Goal: Communication & Community: Share content

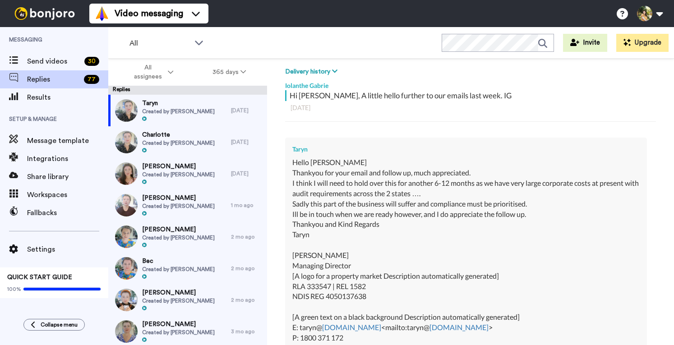
scroll to position [135, 0]
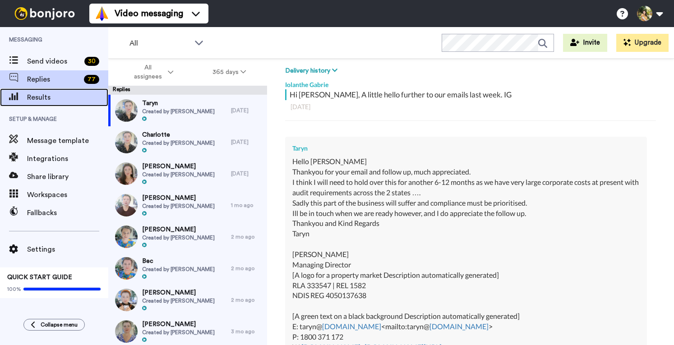
click at [47, 101] on span "Results" at bounding box center [67, 97] width 81 height 11
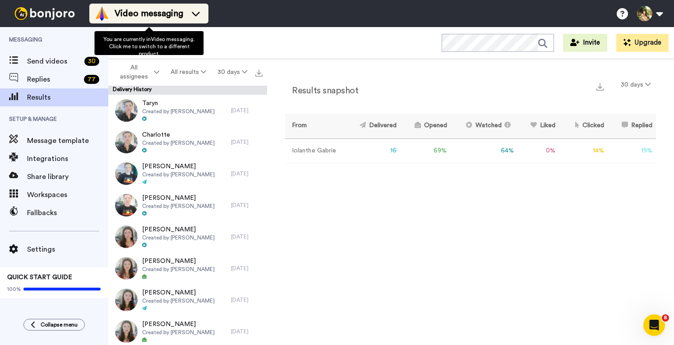
click at [144, 14] on span "Video messaging" at bounding box center [149, 13] width 69 height 13
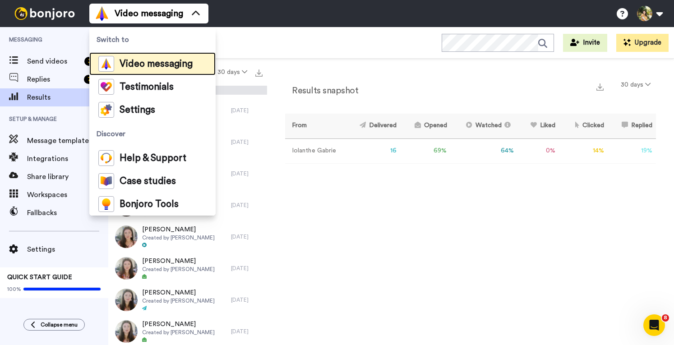
click at [147, 67] on span "Video messaging" at bounding box center [155, 64] width 73 height 9
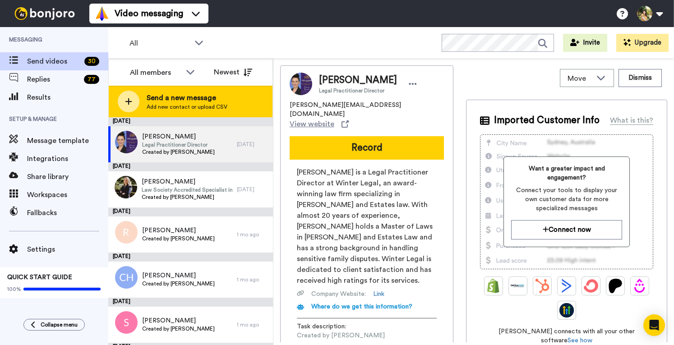
click at [213, 102] on span "Send a new message" at bounding box center [187, 97] width 81 height 11
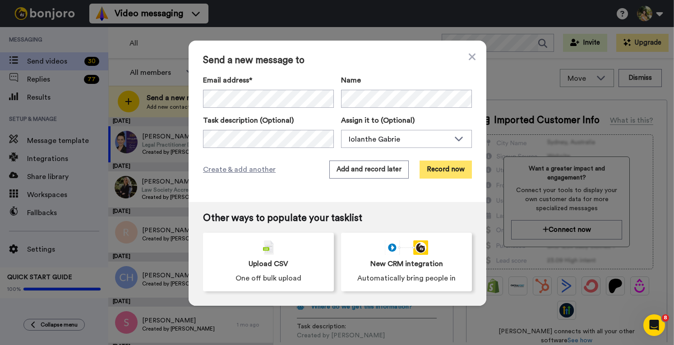
click at [442, 173] on button "Record now" at bounding box center [445, 169] width 52 height 18
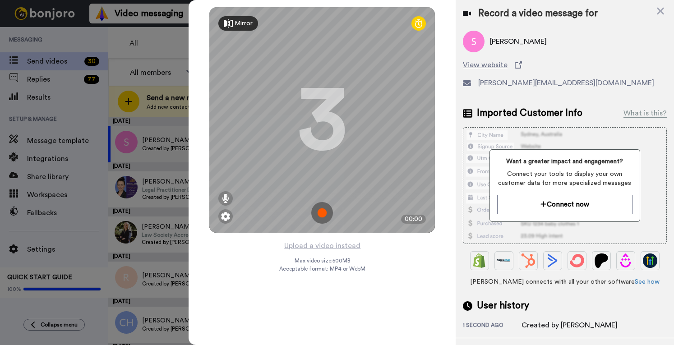
click at [317, 211] on img at bounding box center [322, 213] width 22 height 22
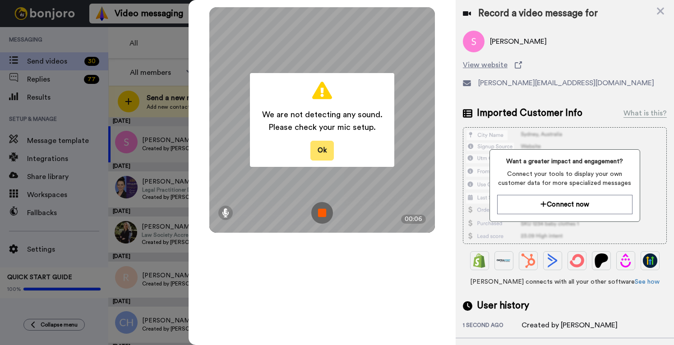
click at [317, 151] on button "Ok" at bounding box center [321, 150] width 23 height 19
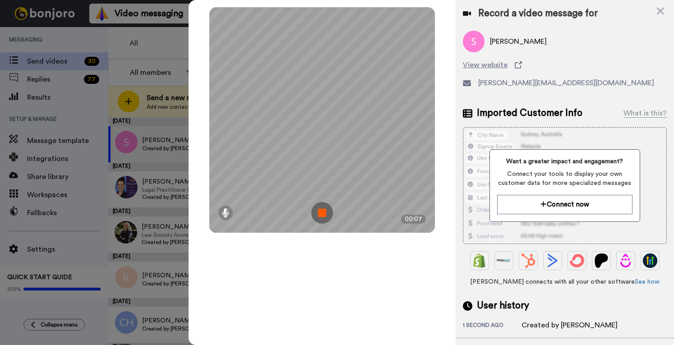
click at [321, 207] on img at bounding box center [322, 213] width 22 height 22
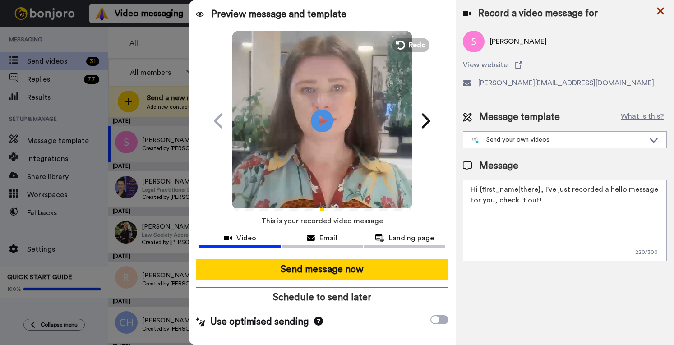
click at [660, 6] on icon at bounding box center [660, 10] width 9 height 11
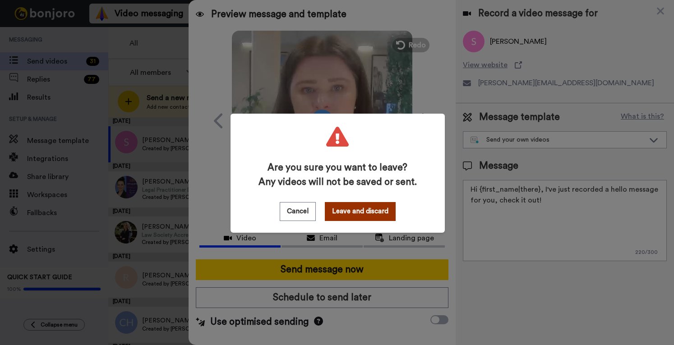
click at [349, 211] on button "Leave and discard" at bounding box center [360, 211] width 71 height 19
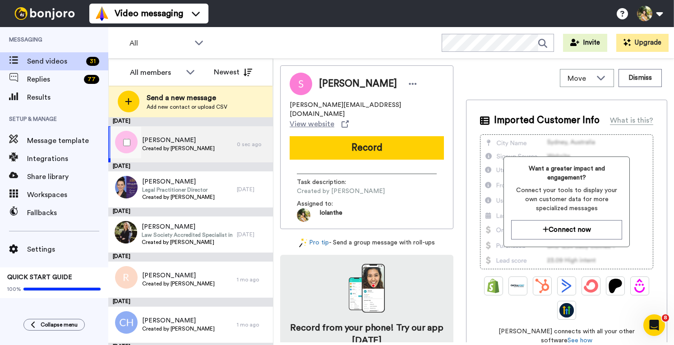
click at [160, 135] on div "Scott Created by Iolanthe Gabrie" at bounding box center [172, 144] width 128 height 36
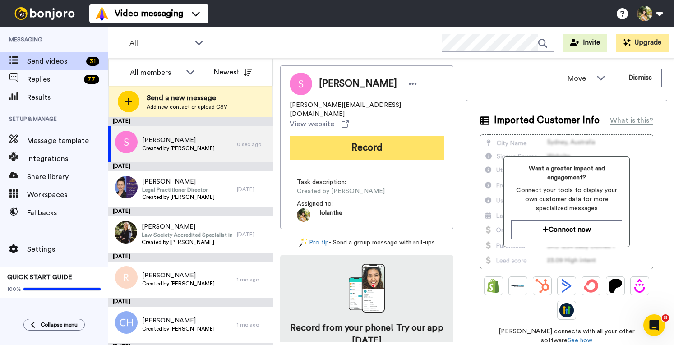
click at [365, 136] on button "Record" at bounding box center [366, 147] width 154 height 23
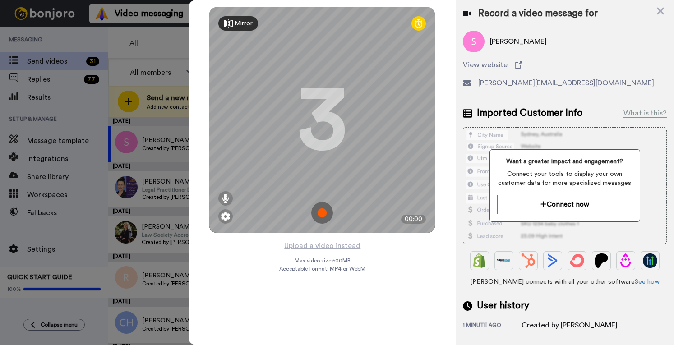
click at [323, 210] on img at bounding box center [322, 213] width 22 height 22
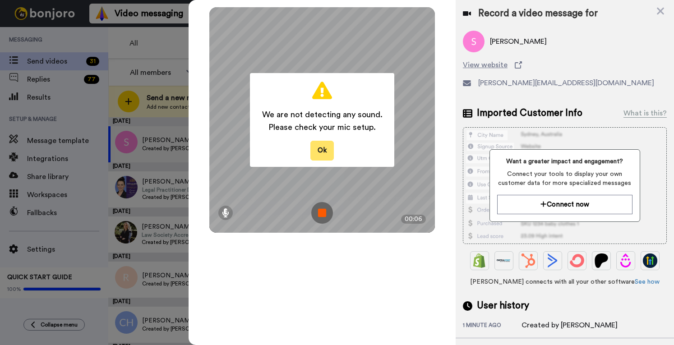
click at [320, 150] on button "Ok" at bounding box center [321, 150] width 23 height 19
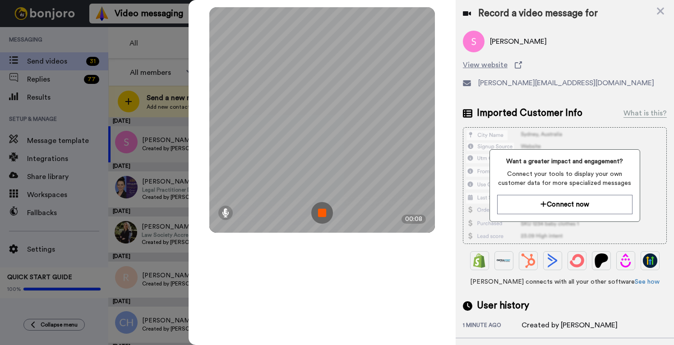
click at [320, 214] on img at bounding box center [322, 213] width 22 height 22
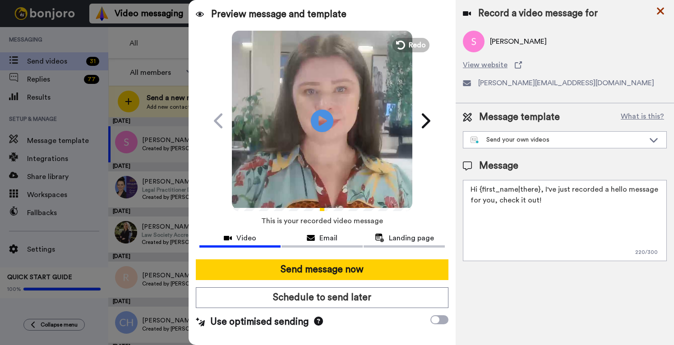
click at [660, 10] on div "Preview message and template Play/Pause Here's a personal video Iolanthe has re…" at bounding box center [430, 172] width 485 height 345
click at [657, 12] on icon at bounding box center [660, 10] width 9 height 11
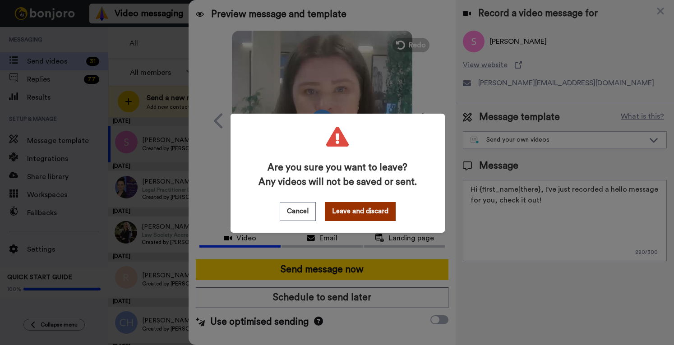
click at [362, 211] on button "Leave and discard" at bounding box center [360, 211] width 71 height 19
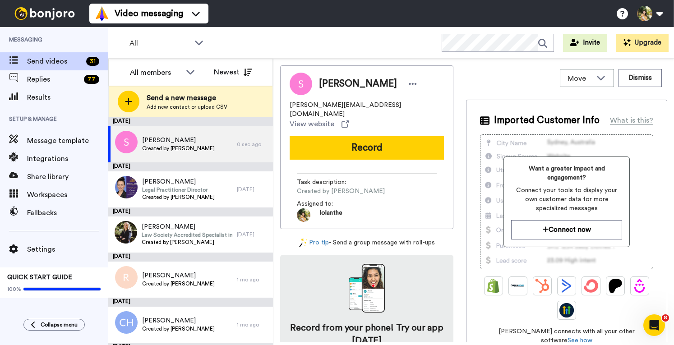
click at [362, 117] on div "Scott scott@tsalaw.com.au View website Record Task description : Created by Iol…" at bounding box center [366, 147] width 173 height 164
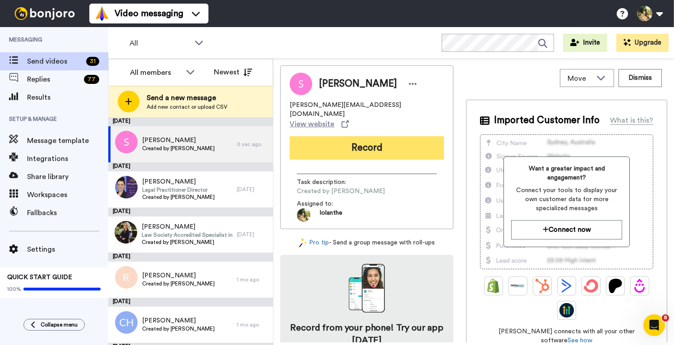
click at [378, 136] on button "Record" at bounding box center [366, 147] width 154 height 23
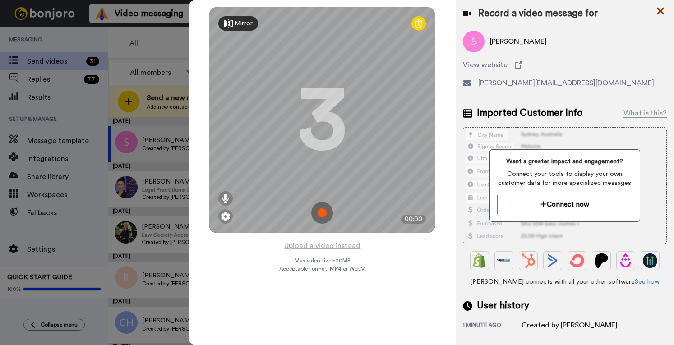
drag, startPoint x: 659, startPoint y: 9, endPoint x: 651, endPoint y: 0, distance: 12.1
click at [659, 9] on icon at bounding box center [659, 11] width 7 height 7
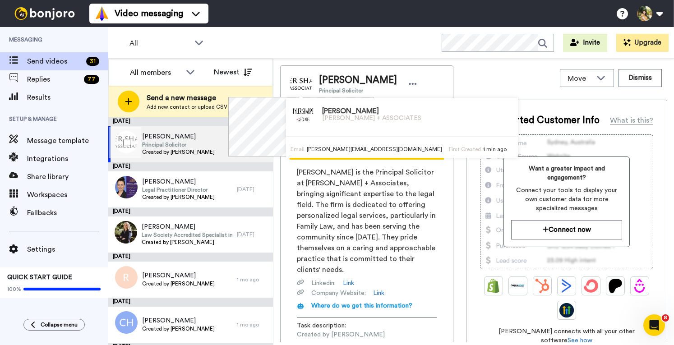
click at [168, 140] on span "Scott" at bounding box center [178, 136] width 73 height 9
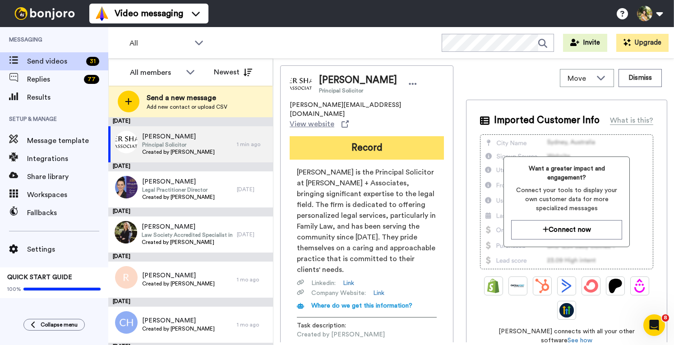
click at [362, 136] on button "Record" at bounding box center [366, 147] width 154 height 23
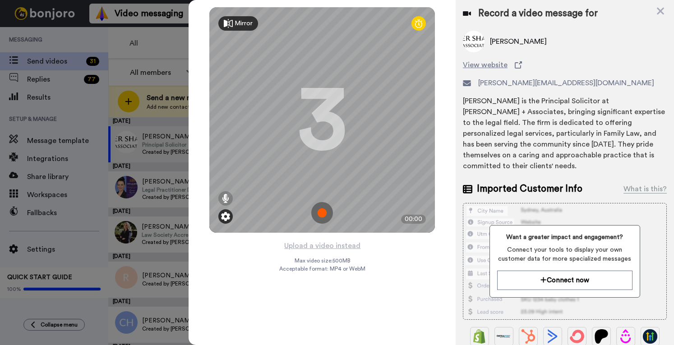
click at [227, 211] on div at bounding box center [225, 216] width 14 height 14
click at [230, 212] on div at bounding box center [225, 216] width 14 height 14
click at [225, 218] on img at bounding box center [225, 216] width 9 height 9
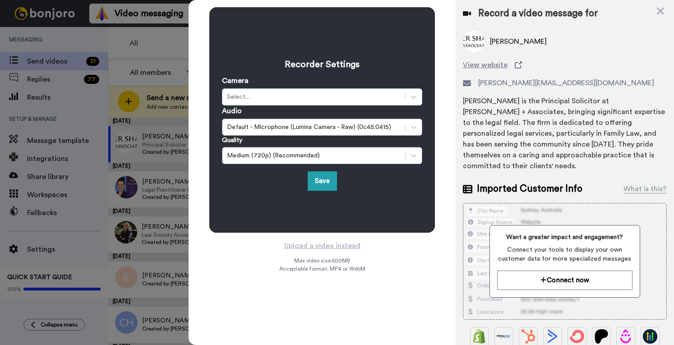
click at [293, 100] on div "Select..." at bounding box center [314, 96] width 174 height 9
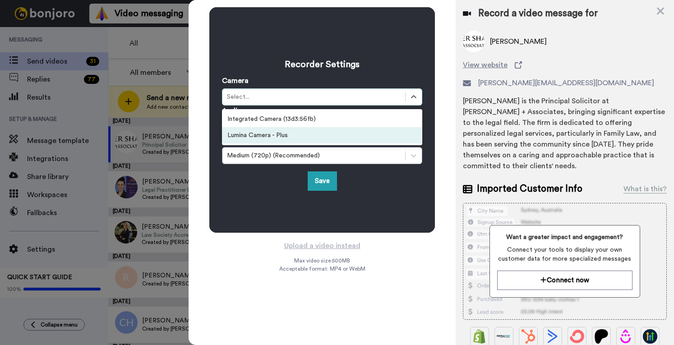
click at [303, 135] on div "Lumina Camera - Plus" at bounding box center [322, 135] width 200 height 16
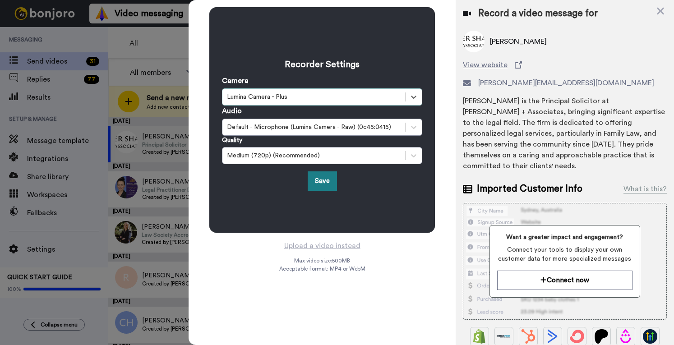
click at [324, 183] on button "Save" at bounding box center [321, 180] width 29 height 19
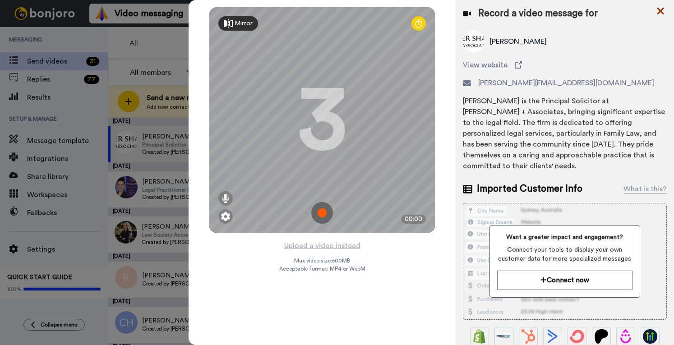
click at [661, 10] on icon at bounding box center [659, 11] width 7 height 7
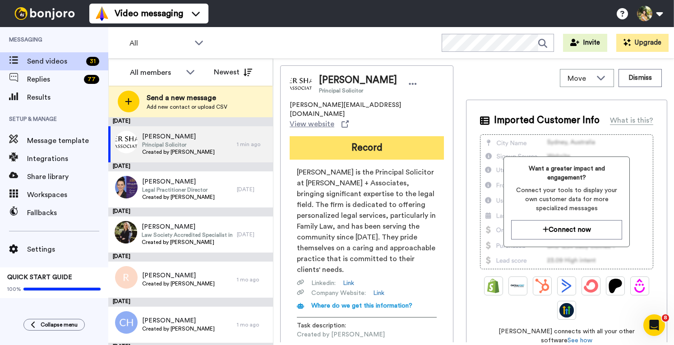
click at [343, 136] on button "Record" at bounding box center [366, 147] width 154 height 23
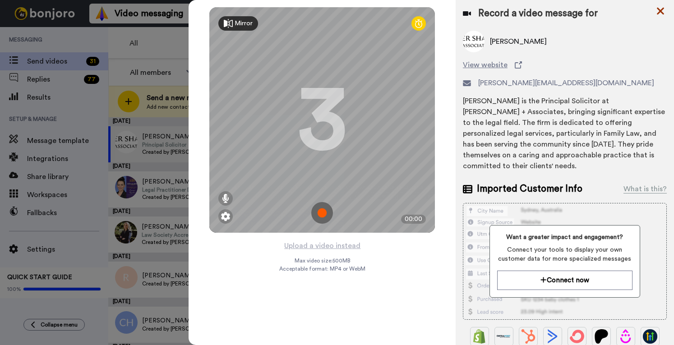
click at [659, 14] on icon at bounding box center [660, 10] width 9 height 11
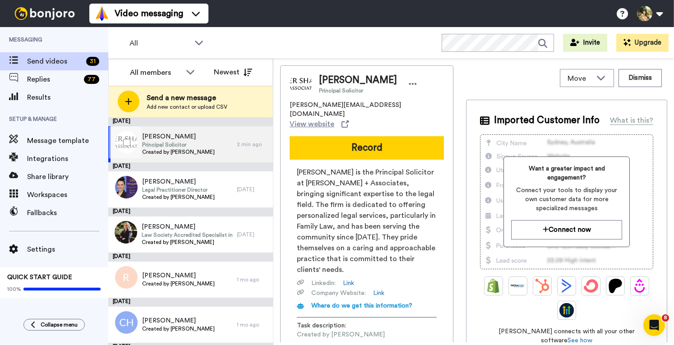
click at [167, 148] on span "Principal Solicitor" at bounding box center [178, 144] width 73 height 7
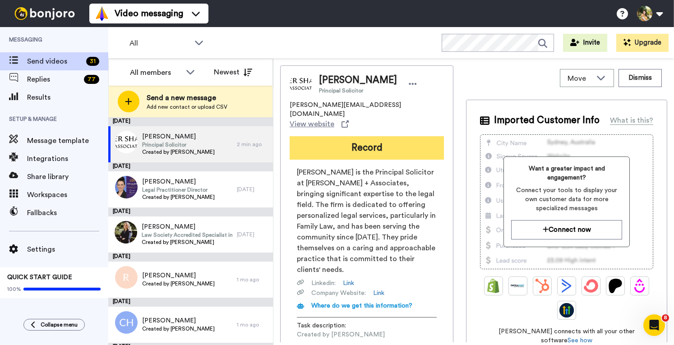
click at [345, 136] on button "Record" at bounding box center [366, 147] width 154 height 23
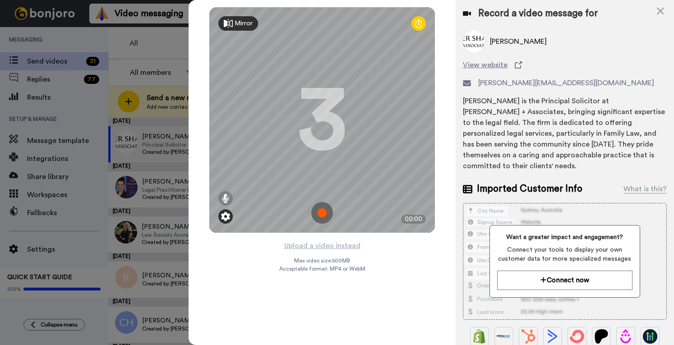
click at [230, 216] on div at bounding box center [225, 216] width 14 height 14
click at [224, 215] on img at bounding box center [225, 216] width 9 height 9
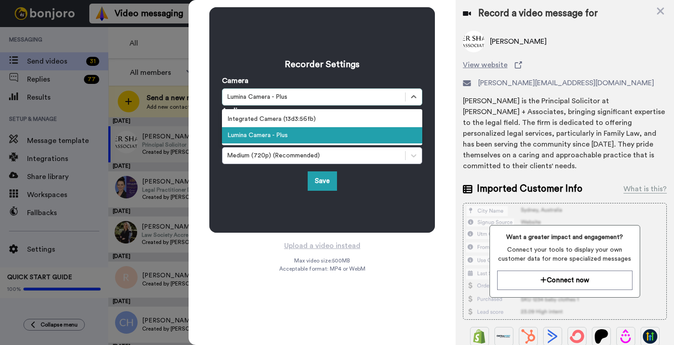
click at [286, 92] on div "Lumina Camera - Plus" at bounding box center [314, 96] width 174 height 9
click at [285, 133] on div "Lumina Camera - Plus" at bounding box center [322, 135] width 200 height 16
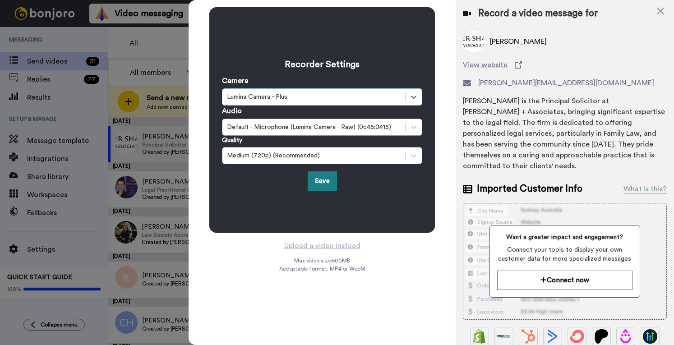
click at [323, 182] on button "Save" at bounding box center [321, 180] width 29 height 19
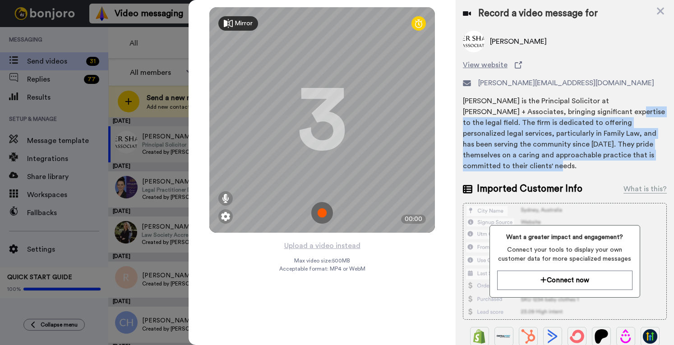
drag, startPoint x: 585, startPoint y: 115, endPoint x: 574, endPoint y: 168, distance: 53.9
click at [574, 168] on div "Scott Sharpe is the Principal Solicitor at Tyler Sharpe + Associates, bringing …" at bounding box center [565, 134] width 204 height 76
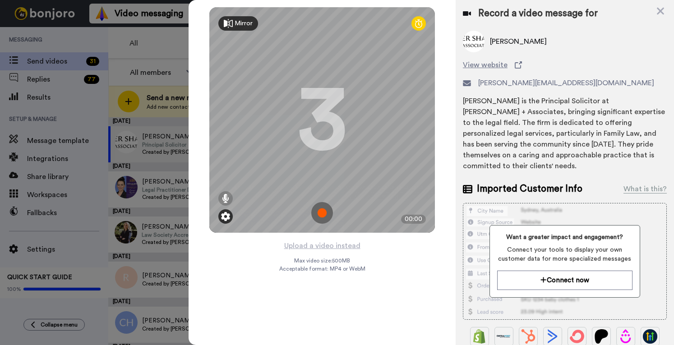
click at [224, 218] on img at bounding box center [225, 216] width 9 height 9
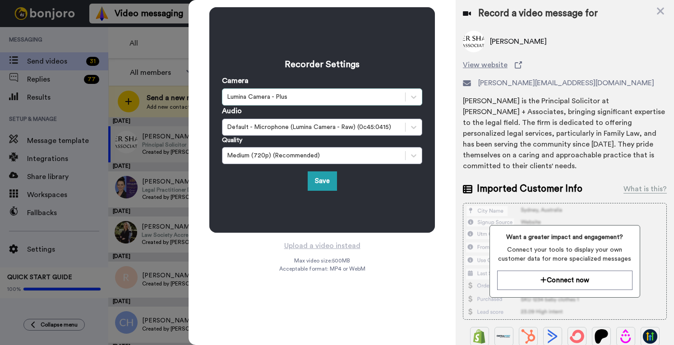
click at [322, 92] on div "Lumina Camera - Plus" at bounding box center [314, 96] width 174 height 9
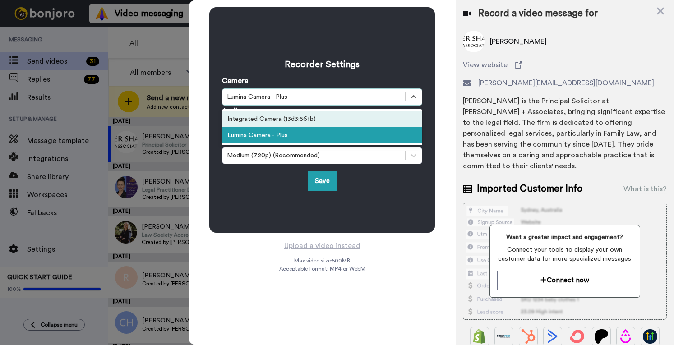
click at [298, 121] on div "Integrated Camera (13d3:56fb)" at bounding box center [322, 119] width 200 height 16
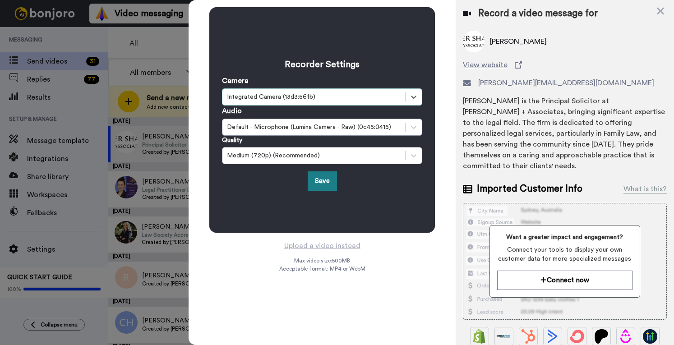
click at [325, 173] on button "Save" at bounding box center [321, 180] width 29 height 19
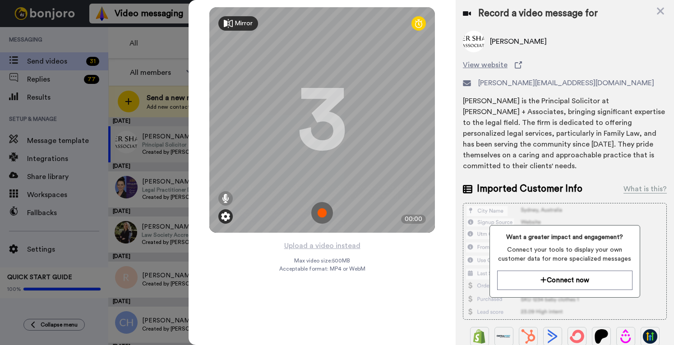
click at [219, 218] on div at bounding box center [225, 216] width 14 height 14
click at [227, 217] on img at bounding box center [225, 216] width 9 height 9
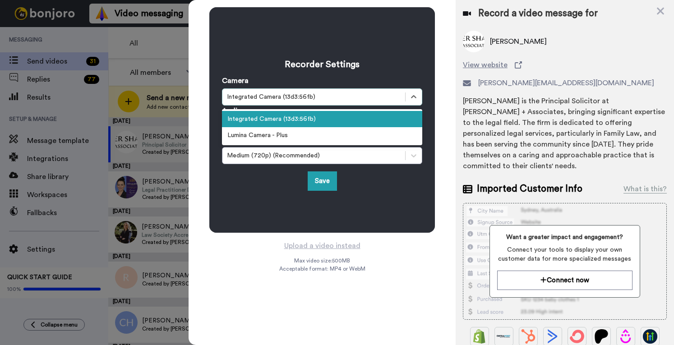
click at [285, 92] on div "Integrated Camera (13d3:56fb)" at bounding box center [313, 97] width 183 height 11
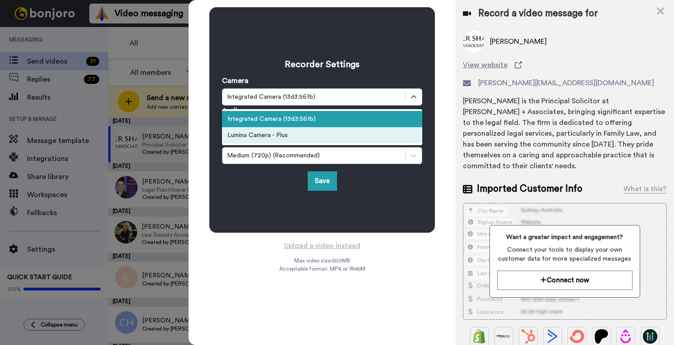
click at [289, 142] on div "Lumina Camera - Plus" at bounding box center [322, 135] width 200 height 16
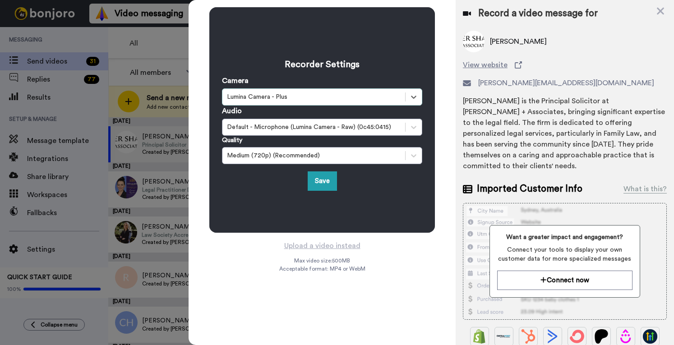
click at [448, 202] on div "Recorder Settings Camera option Lumina Camera - Plus, selected. Select is focus…" at bounding box center [321, 120] width 267 height 240
click at [316, 183] on button "Save" at bounding box center [321, 180] width 29 height 19
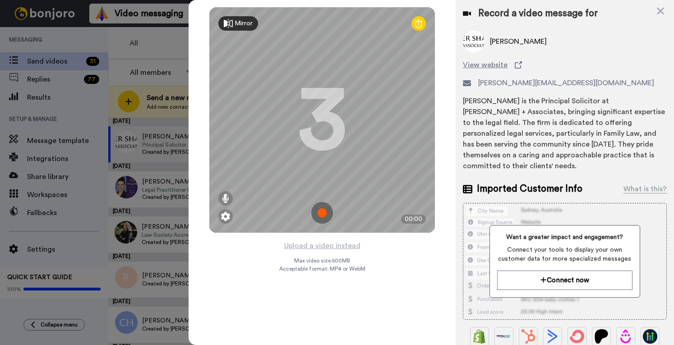
scroll to position [90, 0]
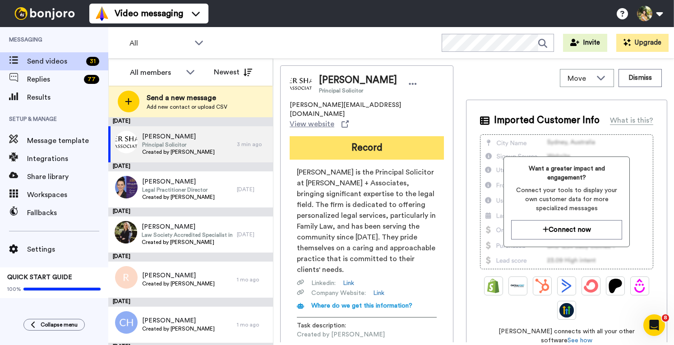
click at [392, 136] on button "Record" at bounding box center [366, 147] width 154 height 23
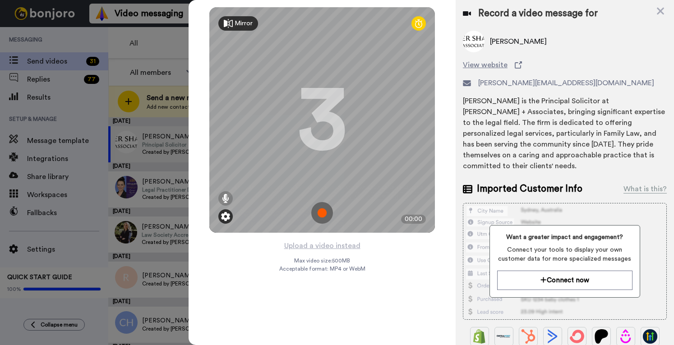
click at [224, 217] on img at bounding box center [225, 216] width 9 height 9
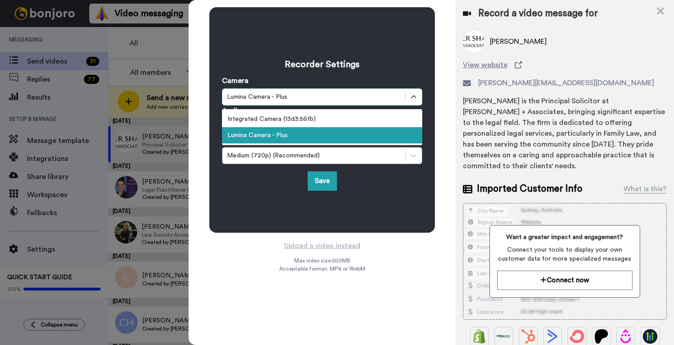
click at [360, 92] on div "Lumina Camera - Plus" at bounding box center [313, 97] width 183 height 11
click at [346, 119] on div "Integrated Camera (13d3:56fb)" at bounding box center [322, 119] width 200 height 16
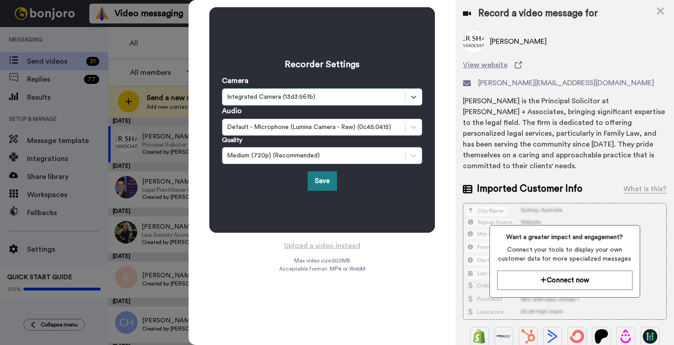
click at [322, 176] on button "Save" at bounding box center [321, 180] width 29 height 19
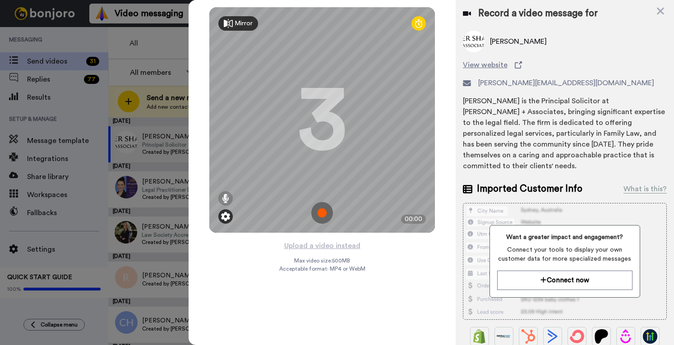
click at [226, 213] on img at bounding box center [225, 216] width 9 height 9
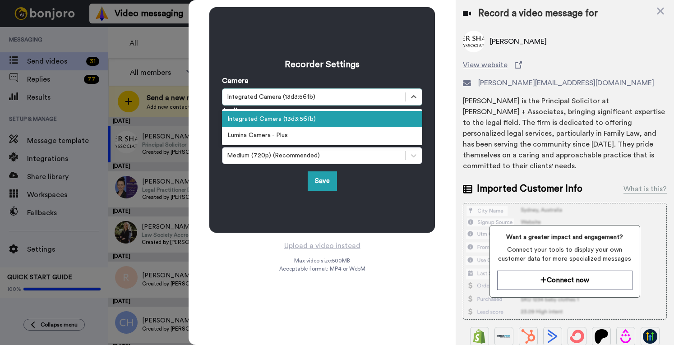
click at [319, 96] on div "Integrated Camera (13d3:56fb)" at bounding box center [314, 96] width 174 height 9
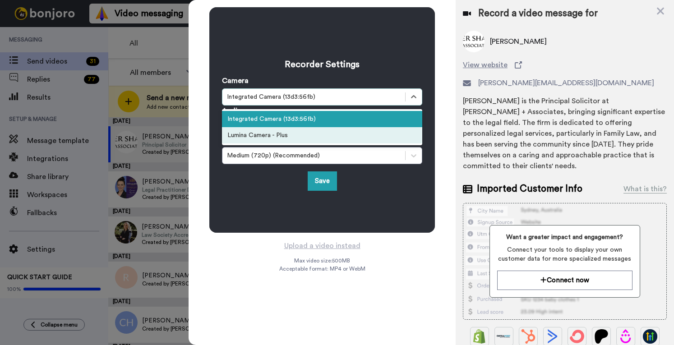
click at [310, 133] on div "Lumina Camera - Plus" at bounding box center [322, 135] width 200 height 16
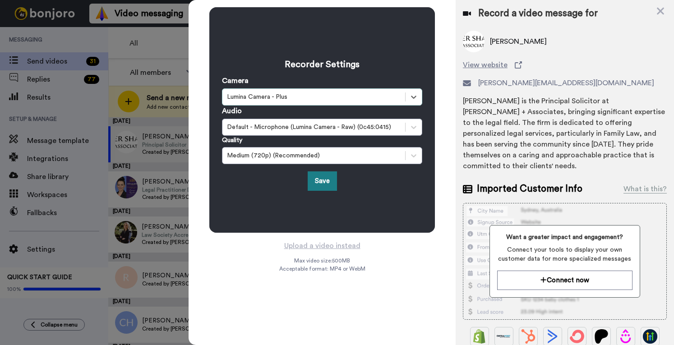
click at [310, 184] on button "Save" at bounding box center [321, 180] width 29 height 19
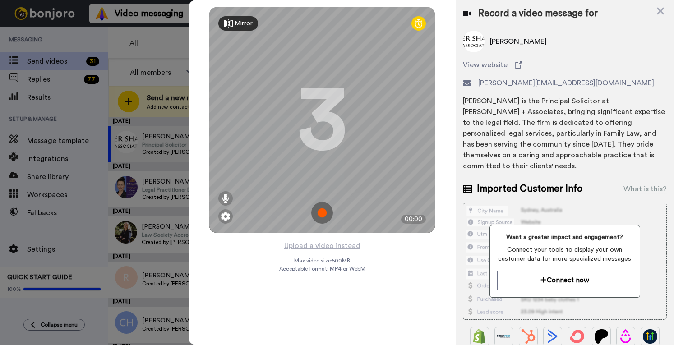
click at [320, 212] on img at bounding box center [322, 213] width 22 height 22
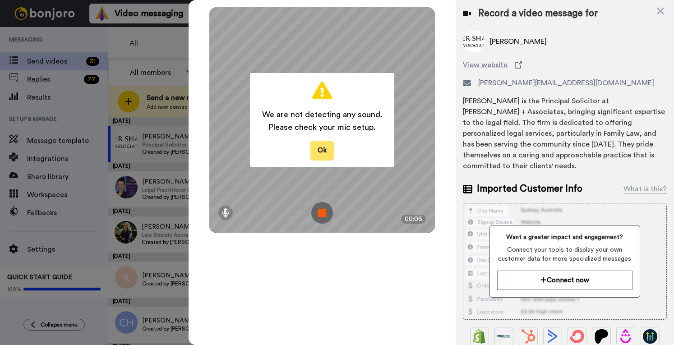
click at [325, 151] on button "Ok" at bounding box center [321, 150] width 23 height 19
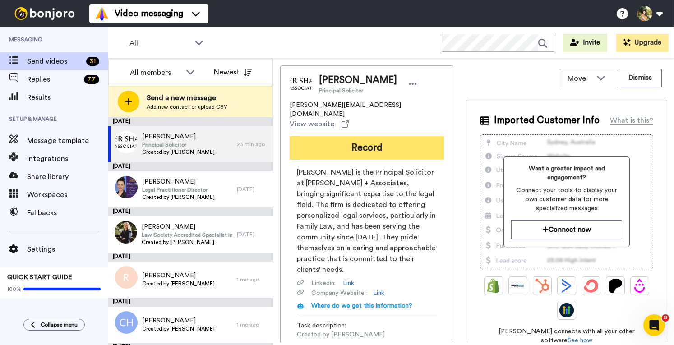
click at [382, 136] on button "Record" at bounding box center [366, 147] width 154 height 23
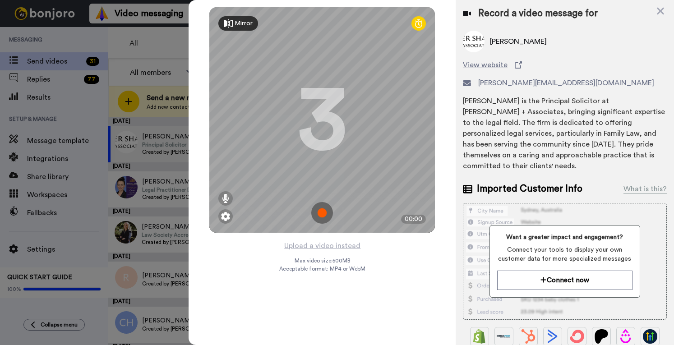
click at [322, 208] on img at bounding box center [322, 213] width 22 height 22
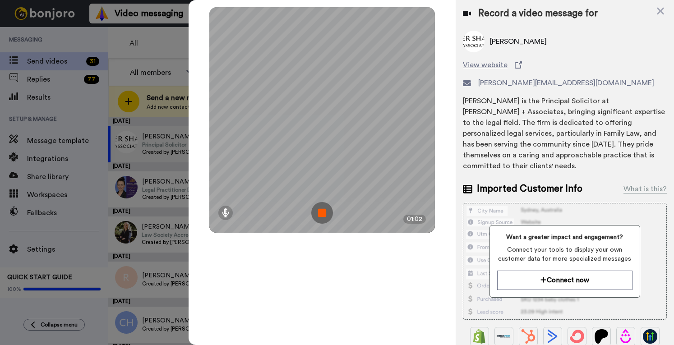
click at [321, 212] on img at bounding box center [322, 213] width 22 height 22
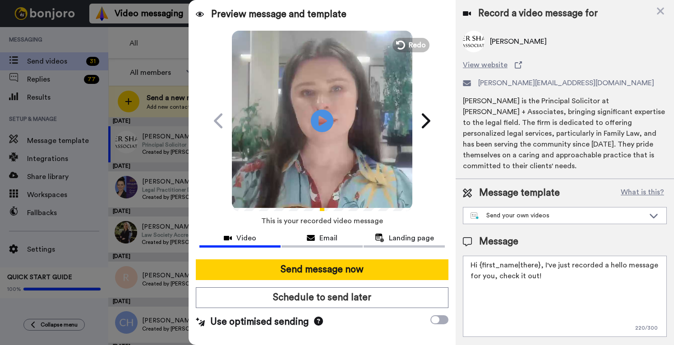
drag, startPoint x: 550, startPoint y: 271, endPoint x: 541, endPoint y: 262, distance: 13.4
click at [541, 262] on textarea "Hi {first_name|there}, I've just recorded a hello message for you, check it out!" at bounding box center [565, 296] width 204 height 81
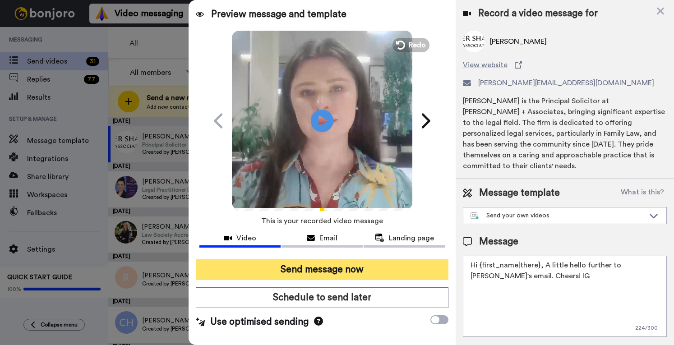
type textarea "Hi {first_name|there}, A little hello further to Mariana's email. Cheers! IG"
click at [350, 269] on button "Send message now" at bounding box center [322, 269] width 252 height 21
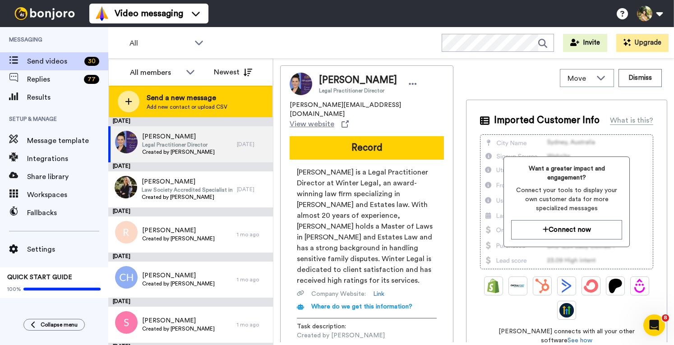
click at [169, 98] on span "Send a new message" at bounding box center [187, 97] width 81 height 11
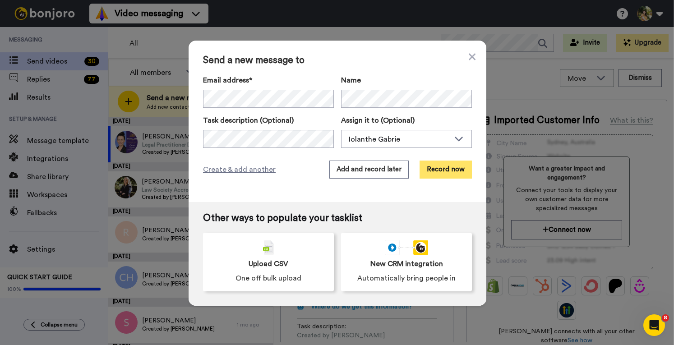
drag, startPoint x: 452, startPoint y: 168, endPoint x: 464, endPoint y: 166, distance: 12.3
click at [464, 166] on button "Record now" at bounding box center [445, 169] width 52 height 18
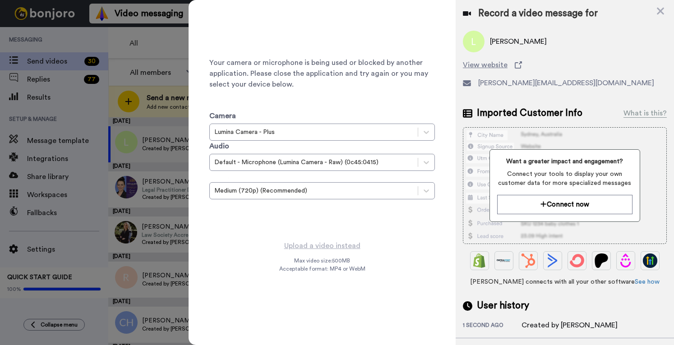
click at [654, 10] on div "Record a video message for" at bounding box center [565, 13] width 204 height 13
click at [660, 9] on icon at bounding box center [660, 10] width 9 height 11
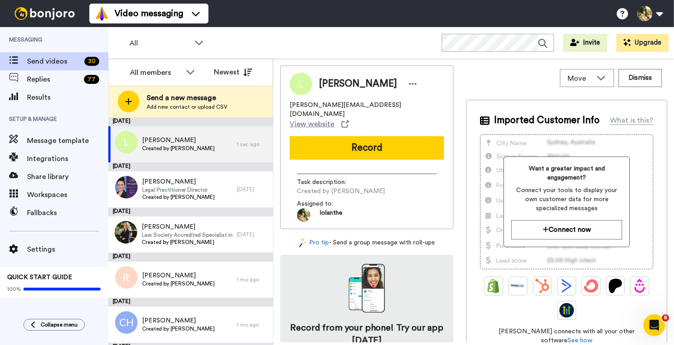
click at [504, 79] on div "Move WORKSPACES View all Default Task List + Add a new workspace Dismiss" at bounding box center [566, 77] width 201 height 25
click at [393, 140] on button "Record" at bounding box center [366, 147] width 154 height 23
